Goal: Task Accomplishment & Management: Use online tool/utility

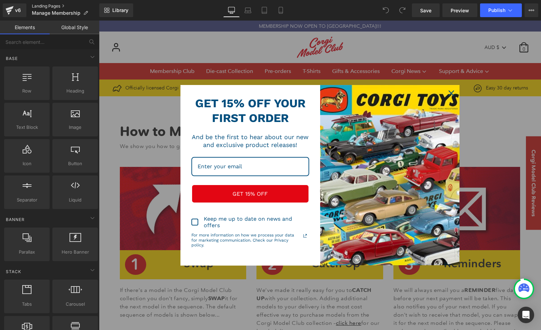
click at [51, 9] on link "Landing Pages" at bounding box center [65, 5] width 67 height 5
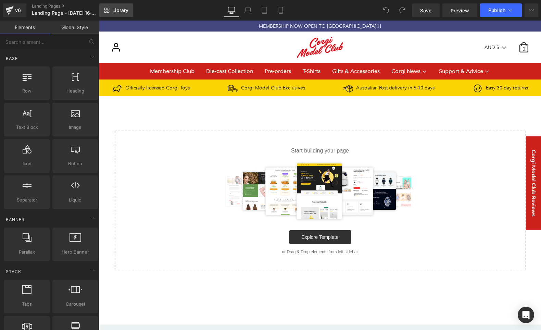
click at [124, 9] on span "Library" at bounding box center [120, 10] width 16 height 6
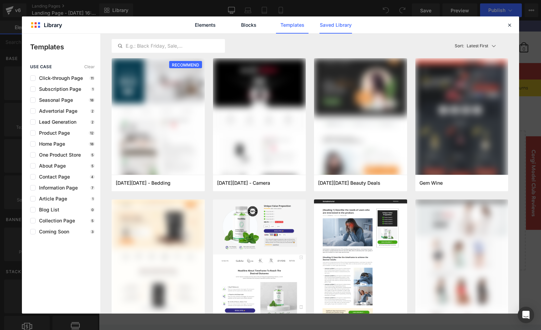
click at [0, 0] on link "Saved Library" at bounding box center [0, 0] width 0 height 0
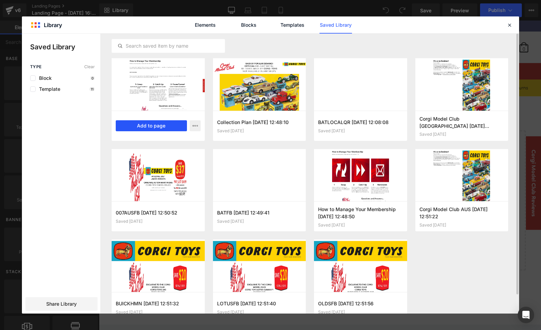
click at [157, 124] on button "Add to page" at bounding box center [151, 125] width 71 height 11
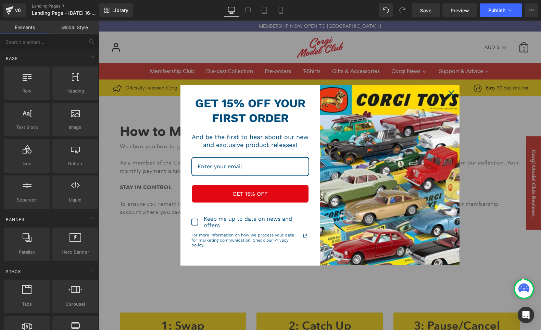
click at [450, 93] on icon "close icon" at bounding box center [451, 92] width 5 height 5
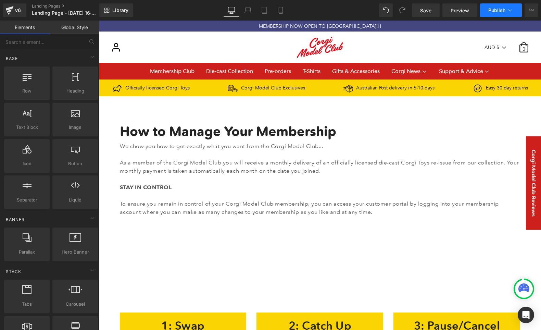
click at [496, 11] on span "Publish" at bounding box center [496, 10] width 17 height 5
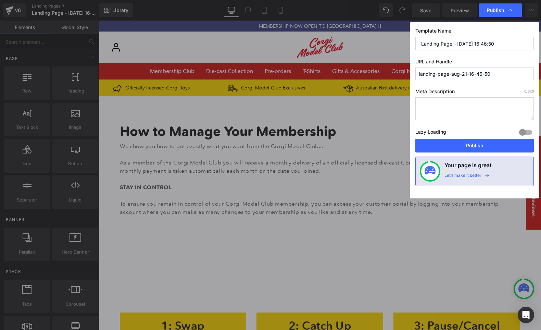
drag, startPoint x: 520, startPoint y: 43, endPoint x: 367, endPoint y: 36, distance: 153.2
click at [367, 36] on div "Publish Template Name Landing Page - Aug 21, 16:46:50 URL and Handle landing-pa…" at bounding box center [270, 165] width 541 height 330
drag, startPoint x: 462, startPoint y: 42, endPoint x: 458, endPoint y: 42, distance: 3.4
click at [458, 42] on input "How to manage your Membership" at bounding box center [474, 44] width 118 height 14
click at [439, 43] on input "How to manage Your Membership" at bounding box center [474, 44] width 118 height 14
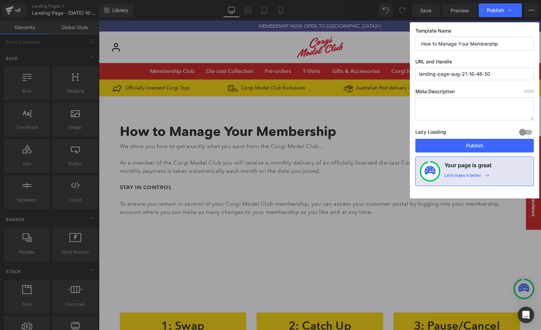
type input "How to Manage Your Membership"
click at [491, 147] on button "Publish" at bounding box center [474, 146] width 118 height 14
click at [479, 74] on input "manage-membership" at bounding box center [474, 73] width 118 height 13
drag, startPoint x: 440, startPoint y: 75, endPoint x: 445, endPoint y: 70, distance: 7.0
click at [440, 75] on input "manage-membership" at bounding box center [474, 73] width 118 height 13
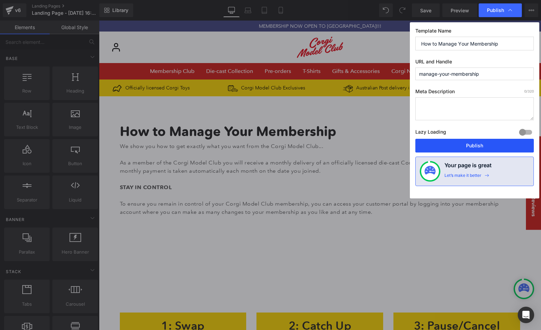
type input "manage-your-membership"
click at [481, 143] on button "Publish" at bounding box center [474, 146] width 118 height 14
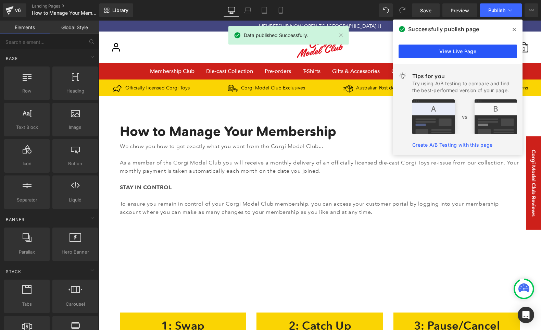
click at [464, 50] on link "View Live Page" at bounding box center [458, 52] width 118 height 14
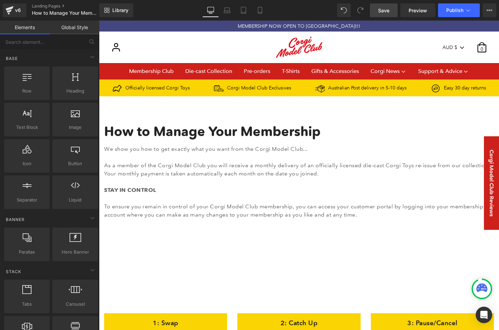
click at [391, 7] on link "Save" at bounding box center [384, 10] width 28 height 14
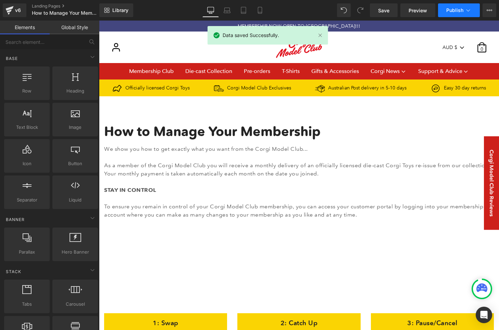
click at [465, 10] on icon at bounding box center [468, 10] width 7 height 7
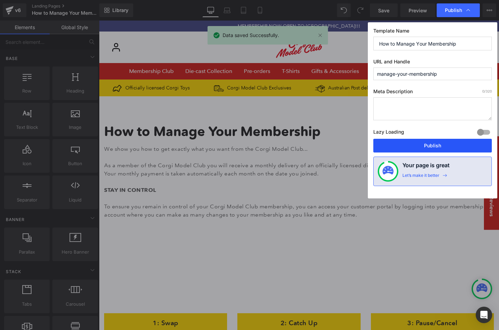
drag, startPoint x: 441, startPoint y: 148, endPoint x: 262, endPoint y: 86, distance: 189.2
click at [441, 148] on button "Publish" at bounding box center [432, 146] width 118 height 14
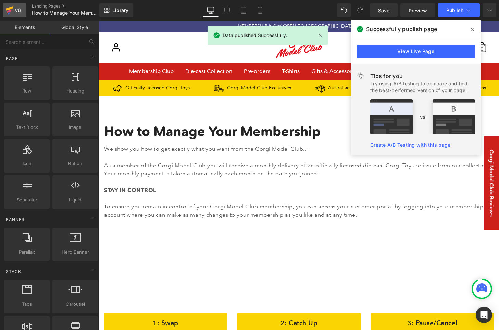
click at [19, 13] on div "v6" at bounding box center [18, 10] width 9 height 9
